Goal: Task Accomplishment & Management: Complete application form

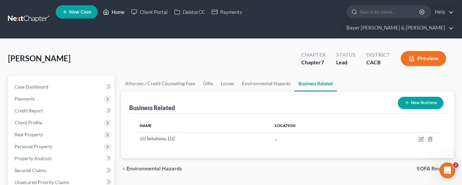
click at [119, 12] on link "Home" at bounding box center [114, 12] width 28 height 12
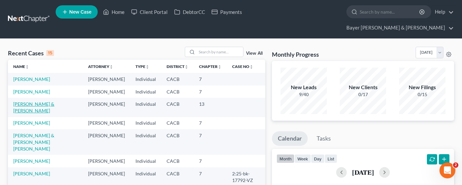
click at [54, 107] on link "[PERSON_NAME] & [PERSON_NAME]" at bounding box center [33, 107] width 41 height 12
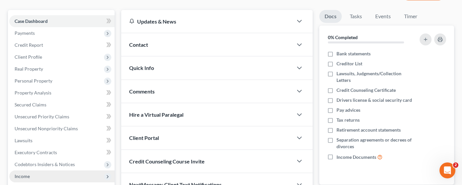
scroll to position [66, 0]
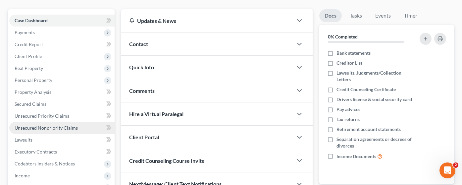
click at [58, 122] on link "Unsecured Nonpriority Claims" at bounding box center [61, 128] width 105 height 12
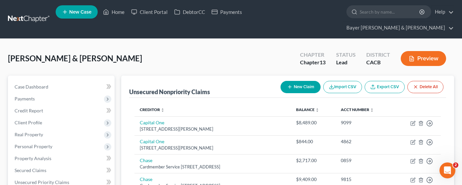
click at [237, 47] on div "[PERSON_NAME] & [PERSON_NAME] Upgraded Chapter Chapter 13 Status Lead District …" at bounding box center [231, 61] width 446 height 29
click at [290, 85] on line "button" at bounding box center [290, 86] width 0 height 3
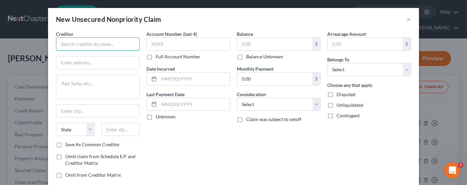
click at [102, 41] on input "text" at bounding box center [98, 43] width 84 height 13
type input "Sam's Club Synchrony Bank"
type input "O"
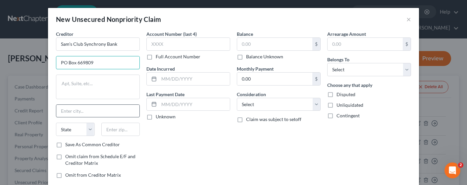
type input "PO Box 669809"
click at [110, 112] on input "text" at bounding box center [97, 111] width 83 height 13
type input "[GEOGRAPHIC_DATA]"
select select "45"
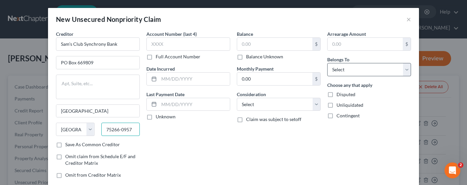
type input "75266-0957"
drag, startPoint x: 385, startPoint y: 73, endPoint x: 376, endPoint y: 75, distance: 8.7
click at [385, 73] on select "Select Debtor 1 Only Debtor 2 Only Debtor 1 And Debtor 2 Only At Least One Of T…" at bounding box center [369, 69] width 84 height 13
select select "0"
click at [327, 63] on select "Select Debtor 1 Only Debtor 2 Only Debtor 1 And Debtor 2 Only At Least One Of T…" at bounding box center [369, 69] width 84 height 13
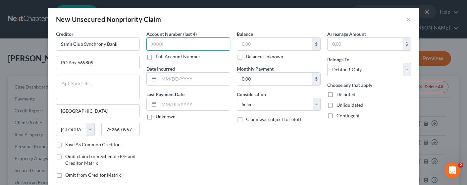
click at [181, 42] on input "text" at bounding box center [188, 43] width 84 height 13
type input "9158"
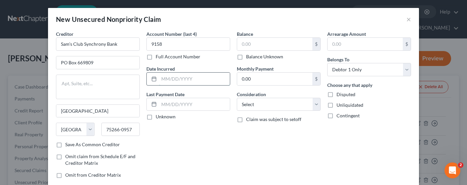
click at [179, 79] on input "text" at bounding box center [194, 78] width 71 height 13
type input "2025"
click at [257, 42] on input "text" at bounding box center [274, 44] width 75 height 13
type input "1,991.00"
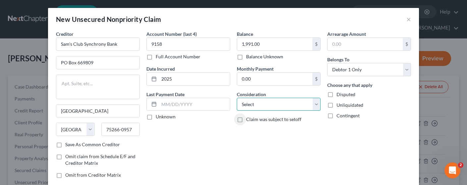
click at [309, 102] on select "Select Cable / Satellite Services Collection Agency Credit Card Debt Debt Couns…" at bounding box center [279, 104] width 84 height 13
select select "2"
click at [237, 98] on select "Select Cable / Satellite Services Collection Agency Credit Card Debt Debt Couns…" at bounding box center [279, 104] width 84 height 13
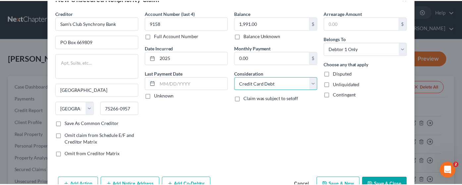
scroll to position [40, 0]
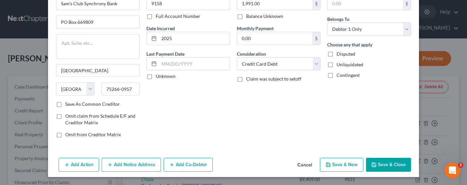
click at [384, 166] on button "Save & Close" at bounding box center [388, 165] width 45 height 14
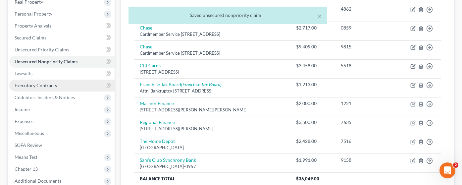
scroll to position [191, 0]
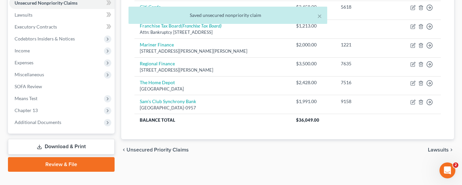
click at [87, 139] on link "Download & Print" at bounding box center [61, 147] width 107 height 16
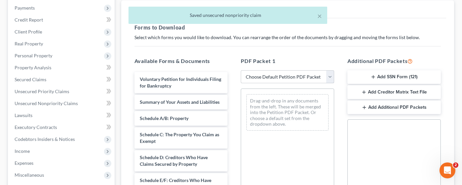
scroll to position [99, 0]
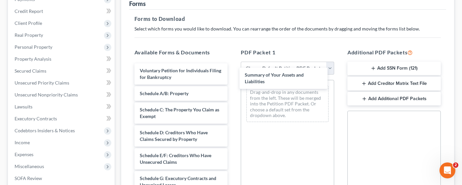
drag, startPoint x: 194, startPoint y: 90, endPoint x: 288, endPoint y: 102, distance: 95.0
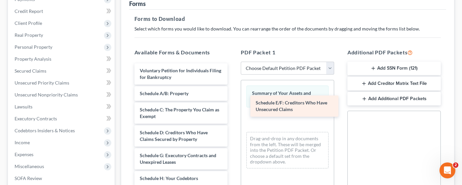
drag, startPoint x: 184, startPoint y: 153, endPoint x: 299, endPoint y: 113, distance: 121.1
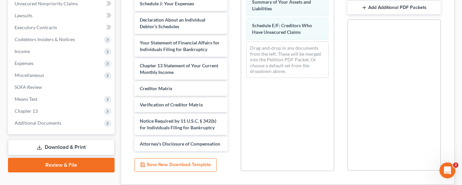
scroll to position [199, 0]
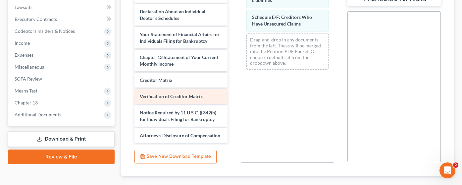
click at [168, 89] on div "Verification of Creditor Matrix" at bounding box center [180, 96] width 93 height 15
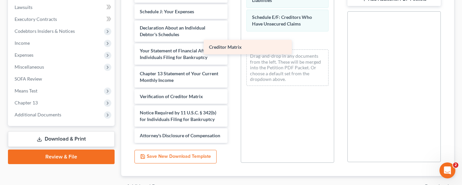
scroll to position [106, 0]
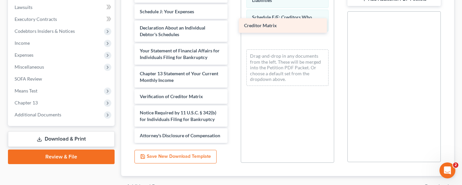
drag, startPoint x: 172, startPoint y: 64, endPoint x: 276, endPoint y: 27, distance: 110.3
click at [233, 27] on div "Creditor Matrix Voluntary Petition for Individuals Filing for Bankruptcy Schedu…" at bounding box center [181, 3] width 104 height 278
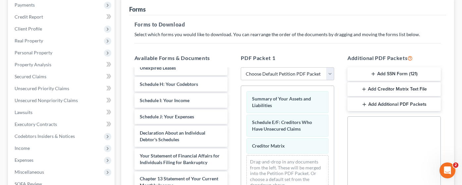
scroll to position [66, 0]
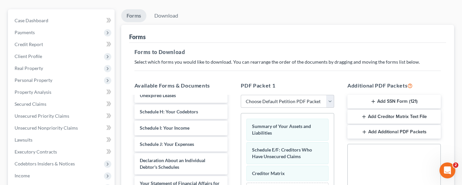
click at [387, 110] on button "Add Creditor Matrix Text File" at bounding box center [393, 117] width 93 height 14
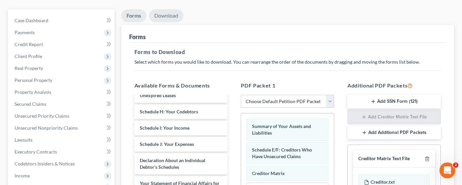
click at [162, 9] on link "Download" at bounding box center [166, 15] width 34 height 13
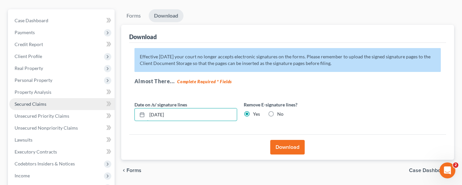
drag, startPoint x: 189, startPoint y: 104, endPoint x: 97, endPoint y: 97, distance: 92.2
click at [97, 97] on div "Petition Navigation Case Dashboard Payments Invoices Payments Payments Credit R…" at bounding box center [231, 152] width 452 height 287
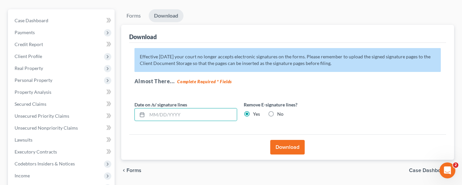
click at [280, 140] on button "Download" at bounding box center [287, 147] width 34 height 15
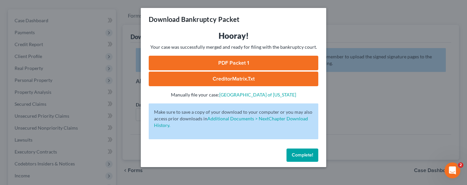
click at [255, 78] on link "CreditorMatrix.txt" at bounding box center [233, 78] width 169 height 15
click at [223, 74] on link "CreditorMatrix.txt" at bounding box center [233, 78] width 169 height 15
drag, startPoint x: 229, startPoint y: 69, endPoint x: 210, endPoint y: 71, distance: 19.9
click at [229, 69] on link "PDF Packet 1" at bounding box center [233, 63] width 169 height 15
drag, startPoint x: 303, startPoint y: 153, endPoint x: 153, endPoint y: 110, distance: 156.3
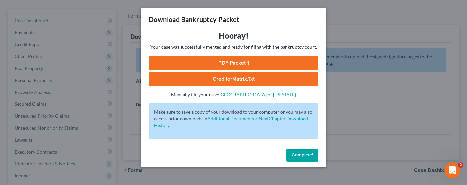
click at [303, 153] on span "Complete!" at bounding box center [302, 155] width 21 height 6
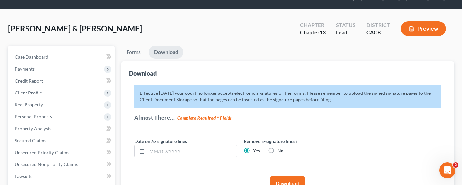
scroll to position [0, 0]
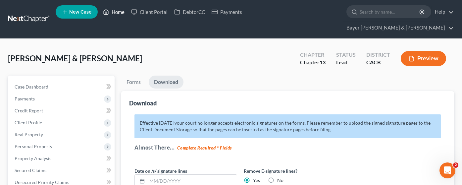
click at [113, 12] on link "Home" at bounding box center [114, 12] width 28 height 12
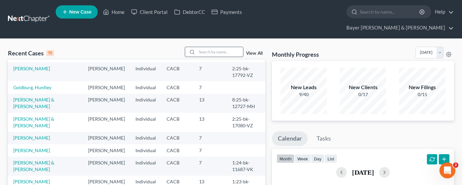
click at [233, 47] on input "search" at bounding box center [220, 52] width 46 height 10
type input "[PERSON_NAME]"
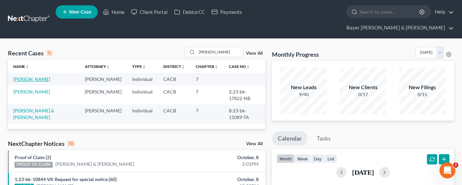
click at [34, 76] on link "[PERSON_NAME]" at bounding box center [31, 79] width 37 height 6
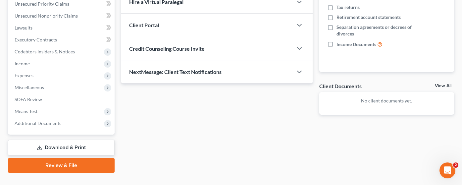
scroll to position [179, 0]
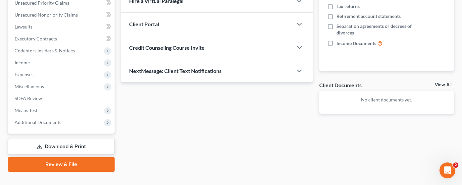
drag, startPoint x: 85, startPoint y: 113, endPoint x: 83, endPoint y: 123, distance: 10.4
click at [85, 116] on span "Additional Documents" at bounding box center [61, 122] width 105 height 12
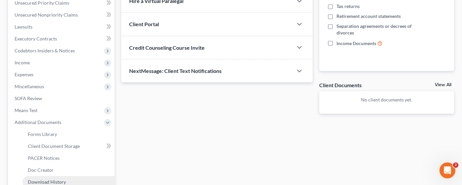
click at [64, 179] on span "Download History" at bounding box center [47, 182] width 38 height 6
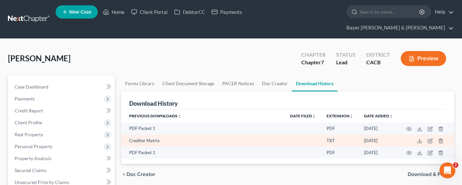
click at [422, 134] on td at bounding box center [426, 140] width 56 height 12
click at [417, 138] on icon at bounding box center [419, 140] width 5 height 5
click at [430, 138] on icon "button" at bounding box center [430, 139] width 3 height 3
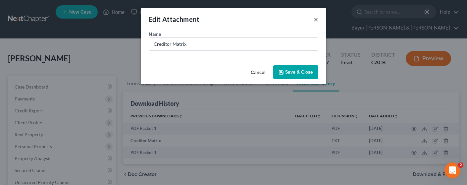
click at [317, 18] on button "×" at bounding box center [315, 19] width 5 height 8
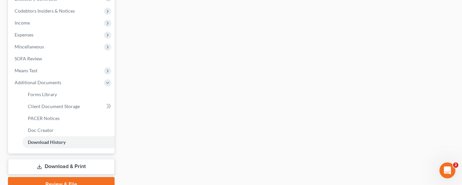
scroll to position [232, 0]
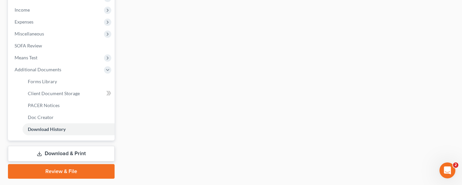
click at [65, 146] on link "Download & Print" at bounding box center [61, 154] width 107 height 16
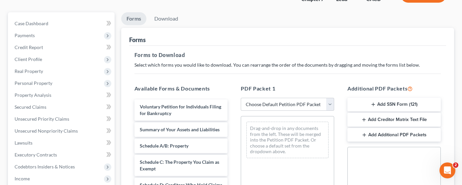
scroll to position [66, 0]
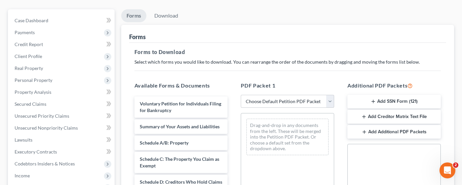
click at [405, 110] on button "Add Creditor Matrix Text File" at bounding box center [393, 117] width 93 height 14
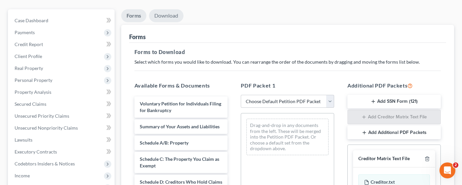
click at [168, 9] on link "Download" at bounding box center [166, 15] width 34 height 13
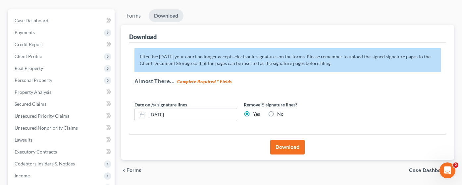
click at [291, 140] on button "Download" at bounding box center [287, 147] width 34 height 15
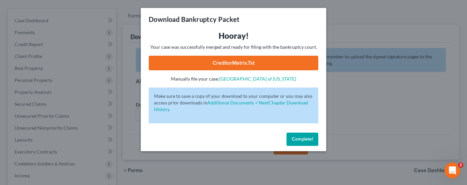
click at [239, 64] on link "CreditorMatrix.txt" at bounding box center [233, 63] width 169 height 15
click at [306, 139] on span "Complete!" at bounding box center [302, 139] width 21 height 6
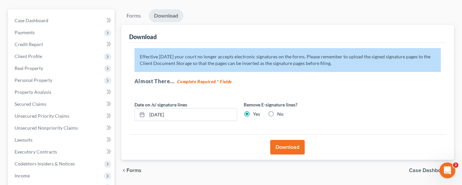
scroll to position [0, 0]
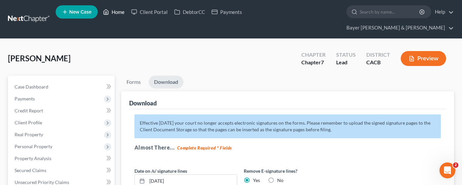
click at [116, 14] on link "Home" at bounding box center [114, 12] width 28 height 12
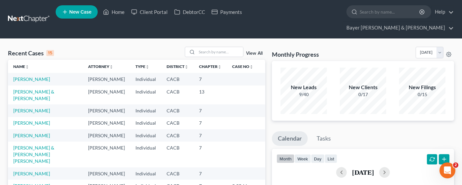
click at [45, 89] on link "[PERSON_NAME] & [PERSON_NAME]" at bounding box center [33, 95] width 41 height 12
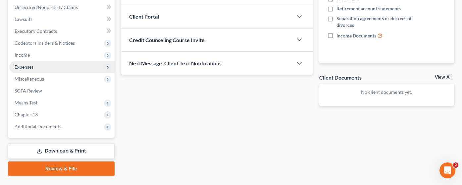
scroll to position [191, 0]
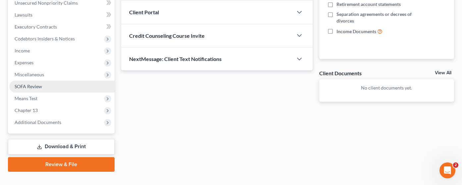
click at [72, 80] on link "SOFA Review" at bounding box center [61, 86] width 105 height 12
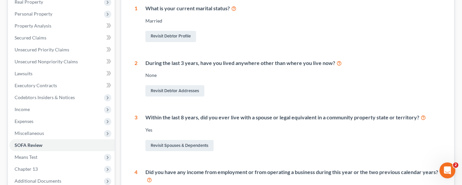
scroll to position [265, 0]
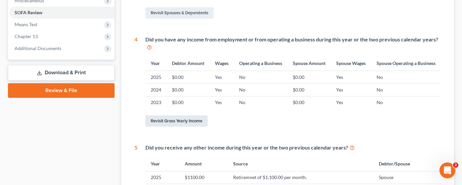
click at [175, 115] on link "Revisit Gross Yearly Income" at bounding box center [176, 120] width 62 height 11
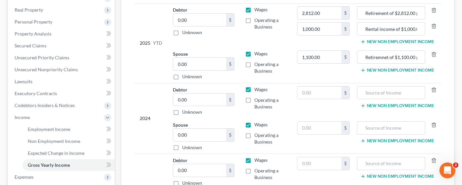
scroll to position [132, 0]
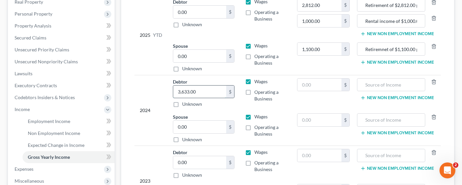
type input "3,633.00"
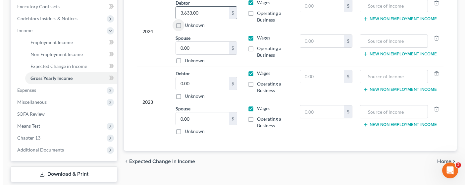
scroll to position [232, 0]
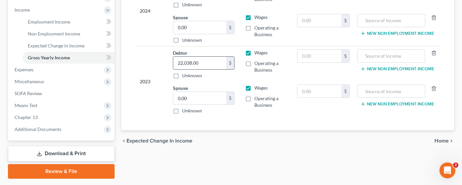
type input "22,038.00"
type input "500.00"
click at [88, 146] on link "Download & Print" at bounding box center [61, 154] width 107 height 16
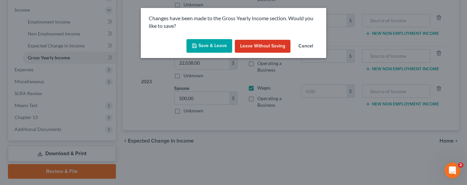
click at [196, 46] on icon "button" at bounding box center [194, 45] width 5 height 5
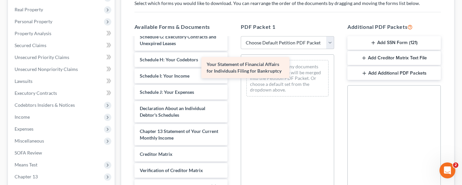
scroll to position [145, 0]
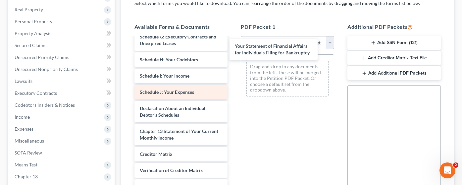
drag, startPoint x: 188, startPoint y: 98, endPoint x: 203, endPoint y: 80, distance: 23.6
click at [233, 53] on div "Your Statement of Financial Affairs for Individuals Filing for Bankruptcy Volun…" at bounding box center [181, 61] width 104 height 311
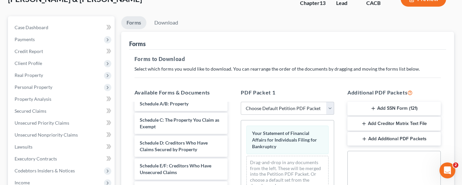
scroll to position [59, 0]
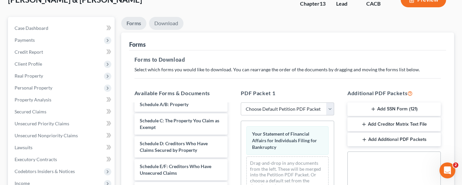
click at [172, 17] on link "Download" at bounding box center [166, 23] width 34 height 13
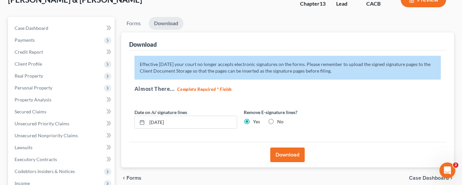
click at [301, 147] on button "Download" at bounding box center [287, 154] width 34 height 15
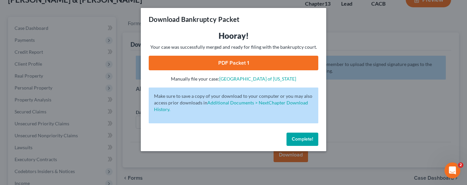
click at [258, 61] on link "PDF Packet 1" at bounding box center [233, 63] width 169 height 15
click at [294, 135] on button "Complete!" at bounding box center [302, 138] width 32 height 13
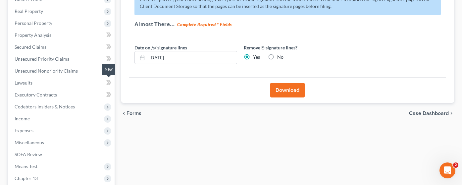
scroll to position [191, 0]
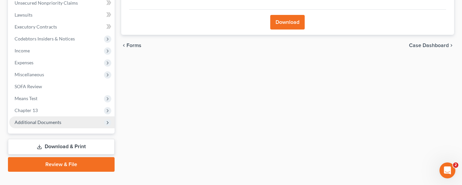
click at [94, 116] on span "Additional Documents" at bounding box center [61, 122] width 105 height 12
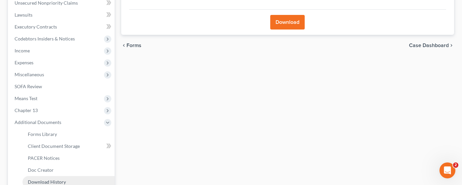
click at [77, 176] on link "Download History" at bounding box center [69, 182] width 92 height 12
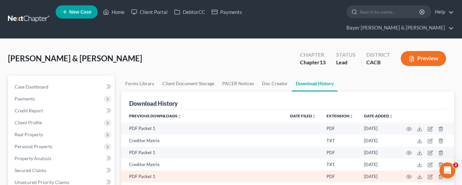
click at [438, 170] on td at bounding box center [426, 176] width 56 height 12
click at [439, 175] on polyline "button" at bounding box center [441, 175] width 4 height 0
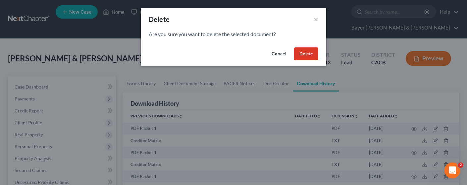
click at [311, 54] on button "Delete" at bounding box center [306, 53] width 24 height 13
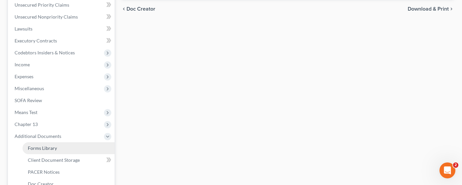
scroll to position [166, 0]
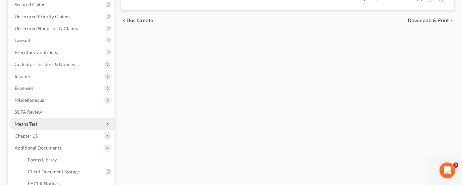
click at [76, 118] on span "Means Test" at bounding box center [61, 124] width 105 height 12
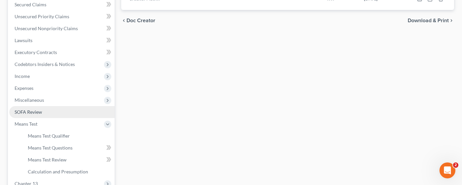
click at [75, 106] on link "SOFA Review" at bounding box center [61, 112] width 105 height 12
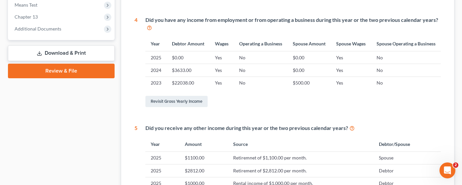
scroll to position [298, 0]
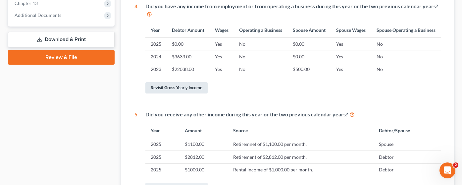
click at [191, 83] on link "Revisit Gross Yearly Income" at bounding box center [176, 87] width 62 height 11
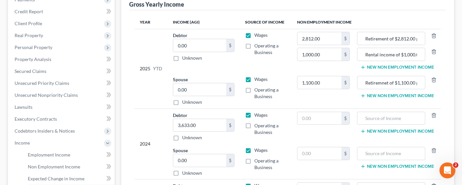
scroll to position [99, 0]
type input "0.00"
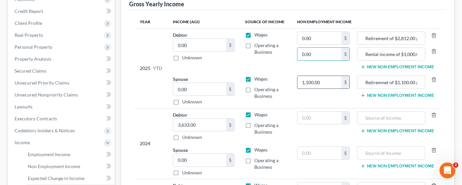
type input "0.00"
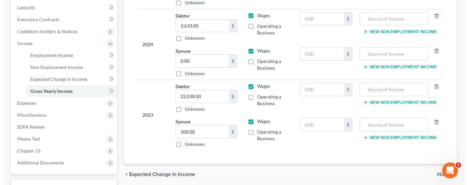
scroll to position [239, 0]
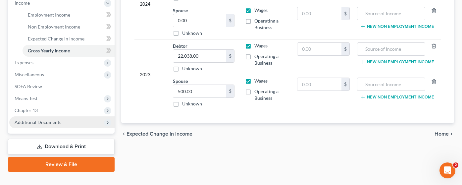
type input "0.00"
click at [69, 116] on span "Additional Documents" at bounding box center [61, 122] width 105 height 12
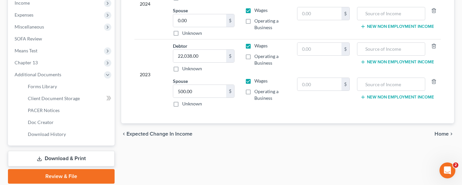
click at [79, 151] on link "Download & Print" at bounding box center [61, 159] width 107 height 16
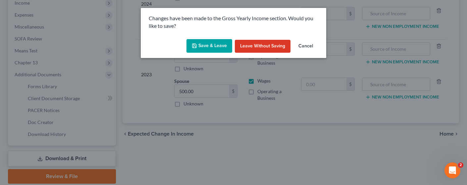
click at [216, 42] on button "Save & Leave" at bounding box center [209, 46] width 46 height 14
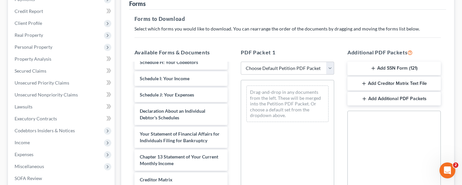
scroll to position [168, 0]
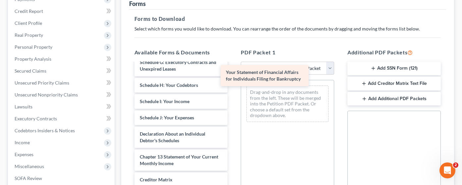
drag, startPoint x: 210, startPoint y: 120, endPoint x: 286, endPoint y: 76, distance: 87.8
click at [233, 73] on div "Your Statement of Financial Affairs for Individuals Filing for Bankruptcy Volun…" at bounding box center [181, 86] width 104 height 311
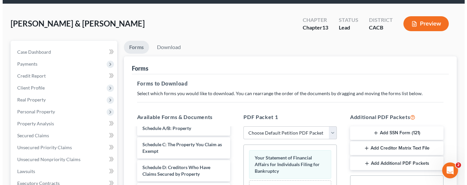
scroll to position [33, 0]
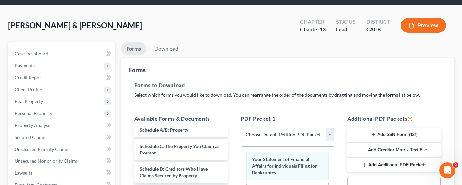
click at [420, 18] on button "Preview" at bounding box center [423, 25] width 45 height 15
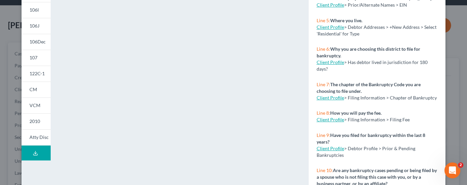
scroll to position [166, 0]
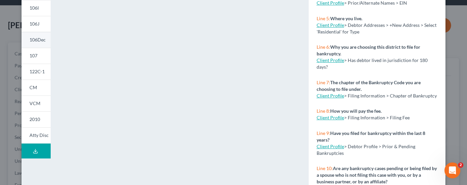
click at [36, 43] on link "106Dec" at bounding box center [36, 40] width 29 height 16
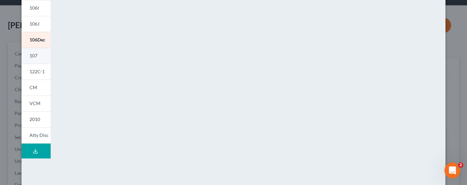
click at [26, 56] on link "107" at bounding box center [36, 56] width 29 height 16
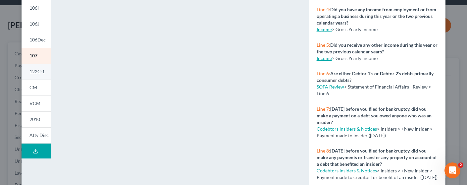
click at [34, 60] on link "107" at bounding box center [36, 56] width 29 height 16
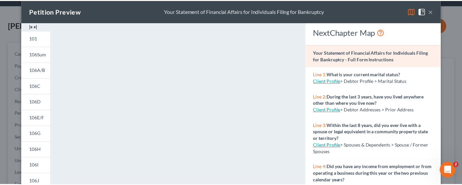
scroll to position [0, 0]
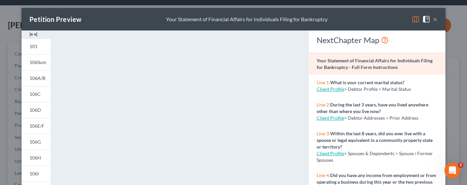
click at [433, 17] on button "×" at bounding box center [435, 19] width 5 height 8
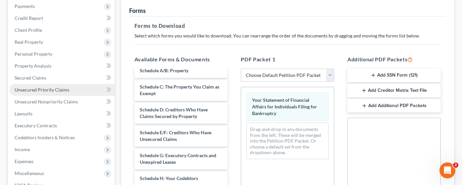
scroll to position [199, 0]
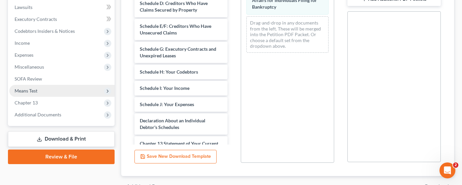
click at [52, 85] on span "Means Test" at bounding box center [61, 91] width 105 height 12
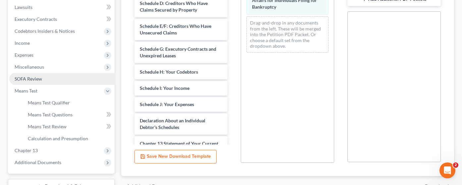
click at [52, 73] on link "SOFA Review" at bounding box center [61, 79] width 105 height 12
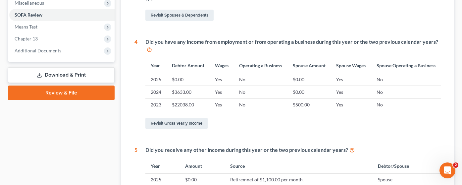
scroll to position [331, 0]
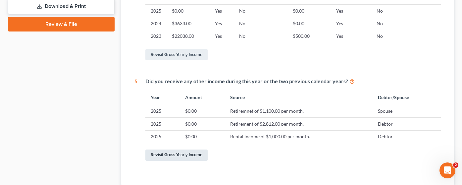
click at [188, 151] on link "Revisit Gross Yearly Income" at bounding box center [176, 154] width 62 height 11
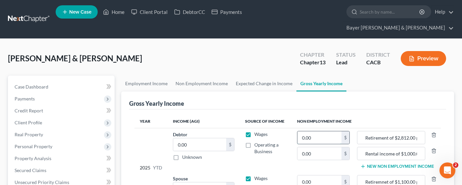
click at [325, 131] on input "0.00" at bounding box center [319, 137] width 44 height 13
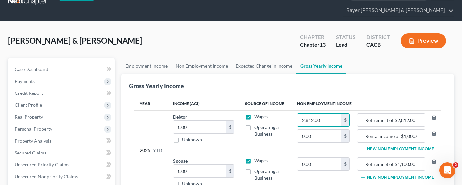
scroll to position [33, 0]
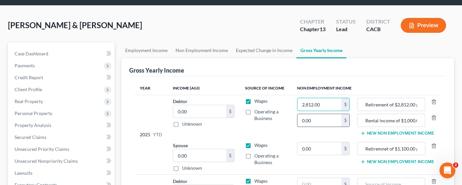
type input "2,812.00"
click at [322, 114] on input "0.00" at bounding box center [319, 120] width 44 height 13
type input "1,000.00"
click at [319, 142] on input "0.00" at bounding box center [319, 148] width 44 height 13
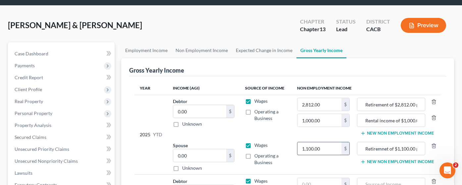
type input "1,100.00"
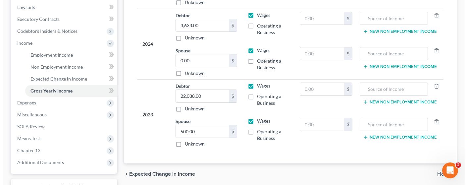
scroll to position [239, 0]
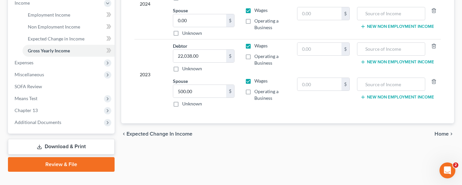
click at [47, 139] on link "Download & Print" at bounding box center [61, 147] width 107 height 16
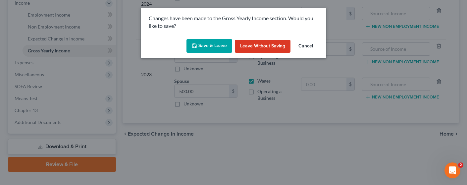
click at [205, 52] on button "Save & Leave" at bounding box center [209, 46] width 46 height 14
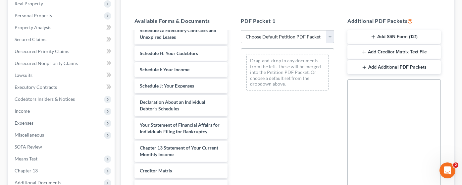
scroll to position [132, 0]
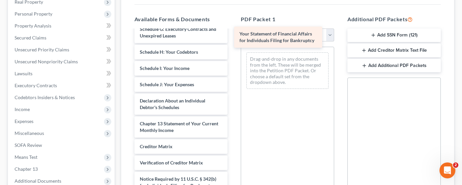
drag, startPoint x: 180, startPoint y: 121, endPoint x: 280, endPoint y: 37, distance: 130.2
click at [233, 37] on div "Your Statement of Financial Affairs for Individuals Filing for Bankruptcy Volun…" at bounding box center [181, 53] width 104 height 311
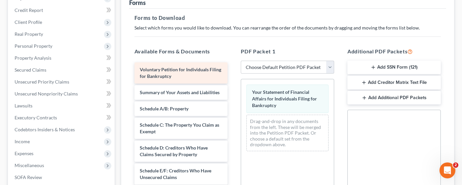
scroll to position [33, 0]
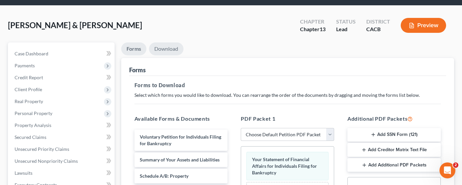
click at [174, 42] on link "Download" at bounding box center [166, 48] width 34 height 13
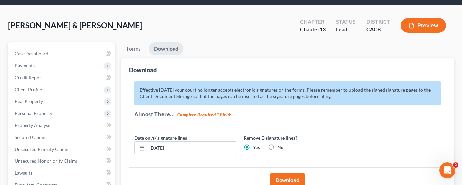
click at [285, 173] on button "Download" at bounding box center [287, 180] width 34 height 15
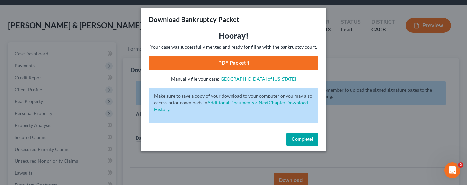
click at [238, 62] on link "PDF Packet 1" at bounding box center [233, 63] width 169 height 15
click at [305, 140] on span "Complete!" at bounding box center [302, 139] width 21 height 6
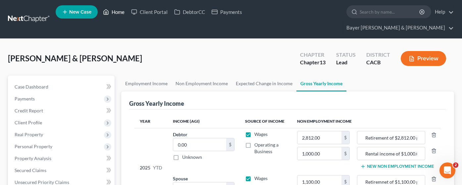
click at [115, 12] on link "Home" at bounding box center [114, 12] width 28 height 12
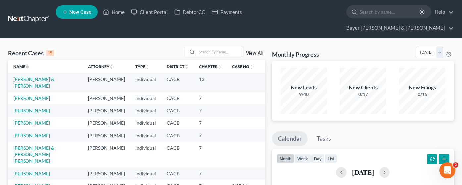
click at [108, 47] on div "Recent Cases 15 View All" at bounding box center [136, 53] width 257 height 13
click at [3, 26] on nav "Home New Case Client Portal DebtorCC Payments Bayer [PERSON_NAME] & [PERSON_NAM…" at bounding box center [231, 19] width 462 height 38
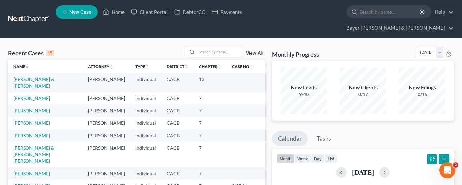
click at [73, 47] on div "Recent Cases 15 View All" at bounding box center [136, 53] width 257 height 13
click at [105, 47] on div "Recent Cases 15 View All" at bounding box center [136, 53] width 257 height 13
click at [5, 21] on nav "Home New Case Client Portal DebtorCC Payments Bayer [PERSON_NAME] & [PERSON_NAM…" at bounding box center [231, 19] width 462 height 38
click at [433, 22] on link "Bayer [PERSON_NAME] & [PERSON_NAME]" at bounding box center [398, 28] width 111 height 12
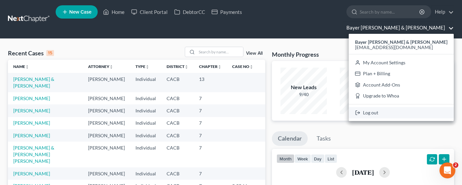
click at [421, 107] on link "Log out" at bounding box center [401, 112] width 105 height 11
